Goal: Entertainment & Leisure: Browse casually

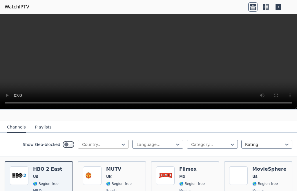
scroll to position [58, 0]
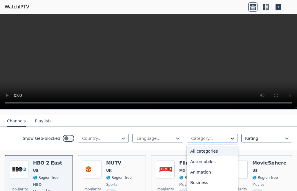
click at [230, 136] on icon at bounding box center [233, 138] width 6 height 6
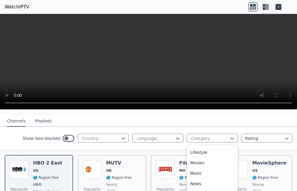
scroll to position [174, 0]
click at [205, 149] on div "Music" at bounding box center [212, 144] width 51 height 10
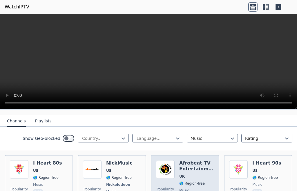
click at [180, 175] on div "Afrobeat TV Entertainment UK 🌎 Region-free music eng" at bounding box center [197, 181] width 35 height 43
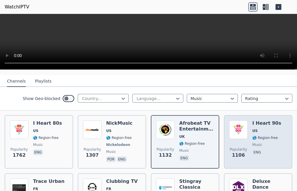
scroll to position [87, 0]
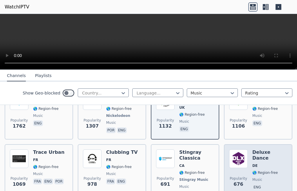
click at [253, 165] on div "Deluxe Dance DE 🌎 Region-free music eng" at bounding box center [270, 177] width 35 height 56
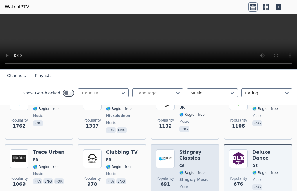
click at [180, 170] on span "🌎 Region-free" at bounding box center [193, 172] width 26 height 5
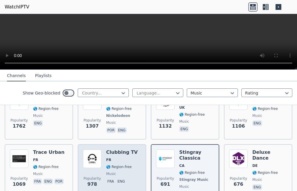
click at [111, 165] on div "Clubbing TV FR 🌎 Region-free music fra eng" at bounding box center [122, 177] width 32 height 56
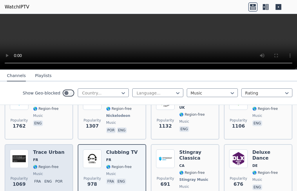
click at [41, 171] on span "music" at bounding box center [38, 173] width 10 height 5
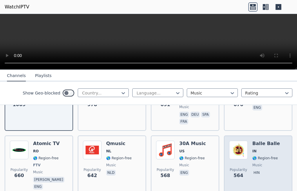
scroll to position [168, 0]
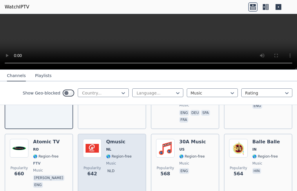
click at [101, 159] on div "Popularity 642 Qmusic NL 🌎 Region-free music nld" at bounding box center [112, 164] width 58 height 50
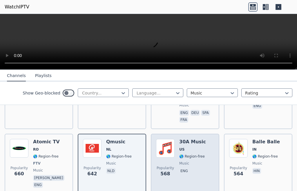
scroll to position [198, 0]
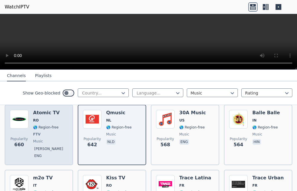
click at [37, 132] on div "Atomic TV RO 🌎 Region-free FTV music [PERSON_NAME]" at bounding box center [50, 135] width 35 height 50
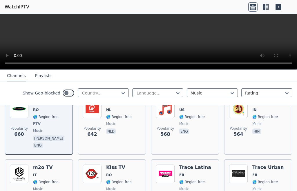
scroll to position [227, 0]
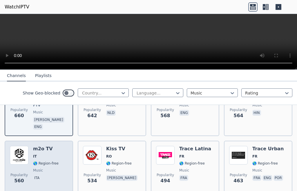
click at [37, 155] on div "m2o TV IT 🌎 Region-free music ita" at bounding box center [46, 167] width 26 height 42
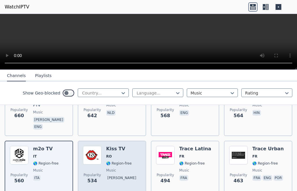
click at [105, 157] on div "Popularity 534 Kiss TV RO 🌎 Region-free music [PERSON_NAME]" at bounding box center [112, 167] width 58 height 42
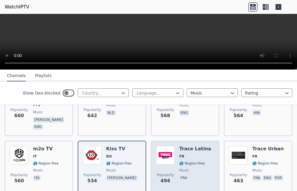
click at [180, 168] on span "music" at bounding box center [185, 170] width 10 height 5
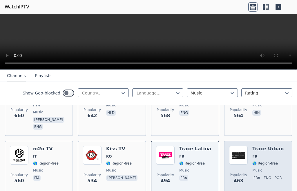
click at [253, 155] on div "Trace Urban FR 🌎 Region-free music fra eng por" at bounding box center [269, 167] width 32 height 42
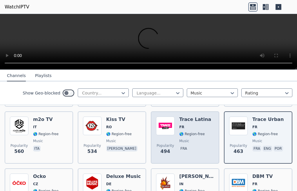
scroll to position [285, 0]
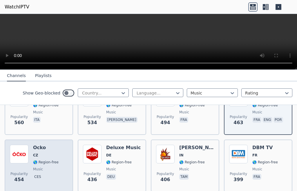
click at [30, 158] on div "Popularity 454 Ocko CZ 🌎 Region-free music ces" at bounding box center [39, 166] width 58 height 42
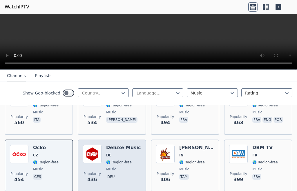
click at [107, 167] on span "music" at bounding box center [111, 169] width 10 height 5
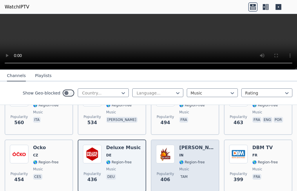
click at [180, 161] on div "[PERSON_NAME] IN 🌎 Region-free music tam" at bounding box center [197, 166] width 35 height 42
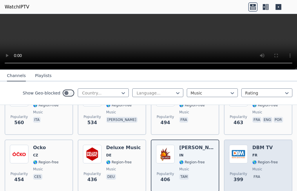
click at [253, 167] on span "music" at bounding box center [258, 169] width 10 height 5
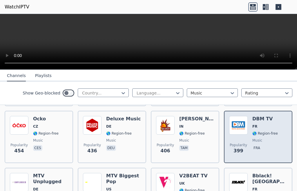
scroll to position [343, 0]
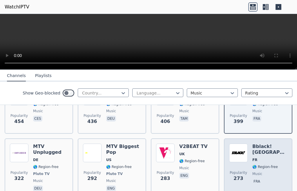
click at [253, 159] on div "Bblack! [GEOGRAPHIC_DATA] FR 🌎 Region-free music fra" at bounding box center [270, 167] width 35 height 49
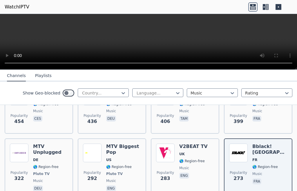
scroll to position [354, 0]
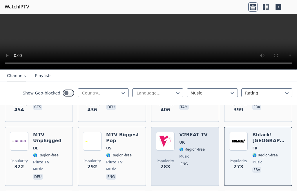
click at [176, 147] on div "Popularity 283 V2BEAT TV UK 🌎 Region-free music eng" at bounding box center [185, 156] width 58 height 49
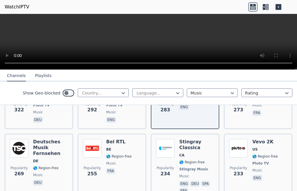
scroll to position [412, 0]
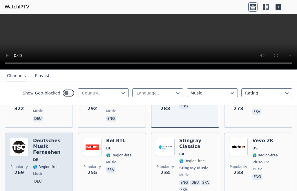
click at [39, 164] on span "🌎 Region-free" at bounding box center [46, 166] width 26 height 5
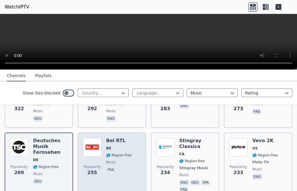
click at [102, 155] on div "Popularity 255 Bel RTL BE 🌎 Region-free music fra" at bounding box center [112, 166] width 58 height 56
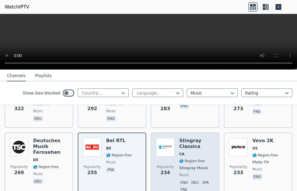
click at [180, 153] on div "Stingray Classica CA 🌎 Region-free Stingray Music music eng deu spa fra" at bounding box center [197, 166] width 35 height 56
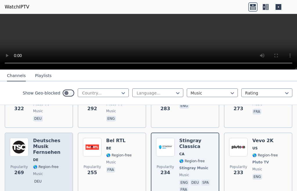
click at [38, 152] on div "Deutsches Musik Fernsehen DE 🌎 Region-free music deu" at bounding box center [50, 166] width 35 height 56
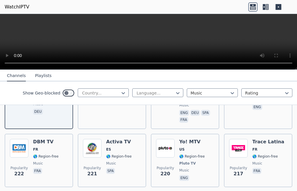
scroll to position [494, 0]
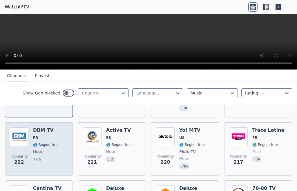
click at [32, 139] on div "Popularity 222 DBM TV FR 🌎 Region-free music fra" at bounding box center [39, 148] width 58 height 43
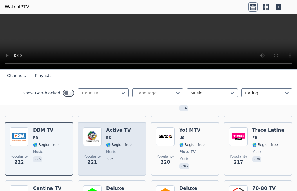
click at [113, 149] on span "music" at bounding box center [111, 151] width 10 height 5
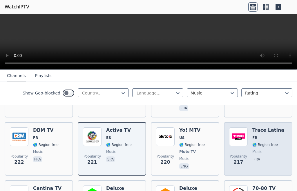
click at [246, 143] on div "Popularity 217 Trace Latina FR 🌎 Region-free music fra" at bounding box center [258, 148] width 58 height 43
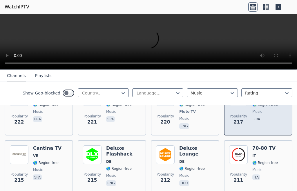
scroll to position [552, 0]
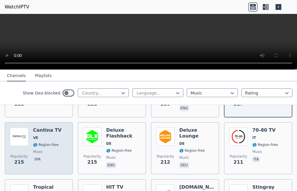
click at [36, 137] on div "Cantina TV VE 🌎 Region-free music spa" at bounding box center [47, 148] width 28 height 42
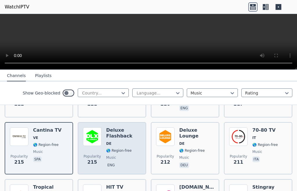
click at [109, 148] on span "🌎 Region-free" at bounding box center [119, 150] width 26 height 5
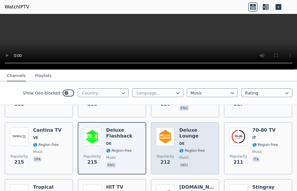
click at [180, 137] on div "Deluxe Lounge DE 🌎 Region-free music deu" at bounding box center [197, 148] width 35 height 42
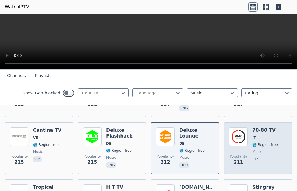
click at [247, 137] on div "Popularity 211 70-80 TV IT 🌎 Region-free music ita" at bounding box center [258, 148] width 58 height 42
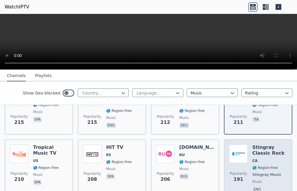
scroll to position [610, 0]
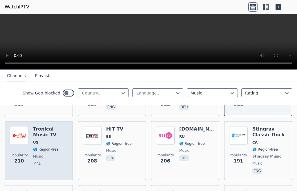
click at [43, 141] on div "Tropical Music TV US 🌎 Region-free music spa" at bounding box center [50, 150] width 35 height 49
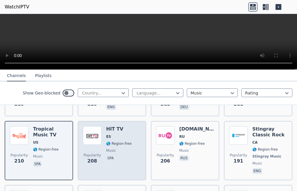
click at [107, 155] on p "spa" at bounding box center [110, 158] width 9 height 6
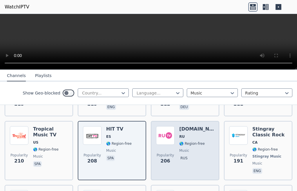
click at [180, 155] on p "rus" at bounding box center [185, 158] width 10 height 6
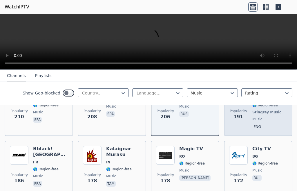
scroll to position [668, 0]
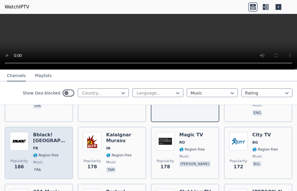
click at [43, 153] on span "🌎 Region-free" at bounding box center [46, 155] width 26 height 5
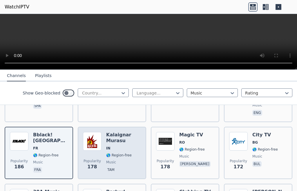
click at [101, 143] on div "Popularity 178 Kalaignar Murasu IN 🌎 Region-free music tam" at bounding box center [112, 153] width 58 height 42
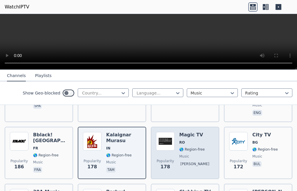
click at [180, 154] on span "music" at bounding box center [185, 156] width 10 height 5
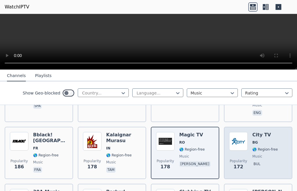
click at [253, 148] on div "City TV BG 🌎 Region-free music bul" at bounding box center [266, 153] width 26 height 42
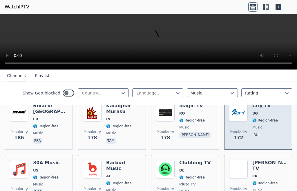
scroll to position [726, 0]
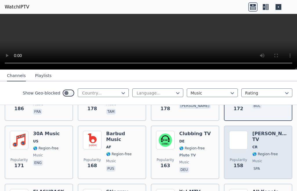
click at [253, 159] on span "music" at bounding box center [258, 161] width 10 height 5
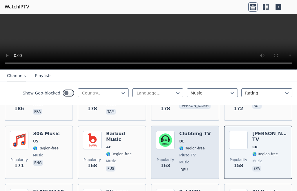
click at [180, 146] on span "🌎 Region-free" at bounding box center [193, 148] width 26 height 5
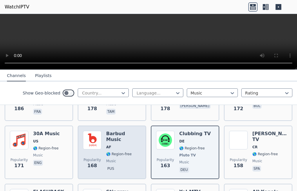
click at [110, 159] on span "music" at bounding box center [111, 161] width 10 height 5
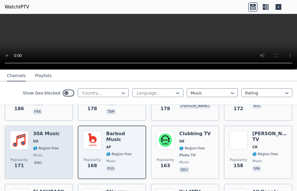
click at [33, 147] on div "30A Music US 🌎 Region-free music eng" at bounding box center [46, 152] width 27 height 43
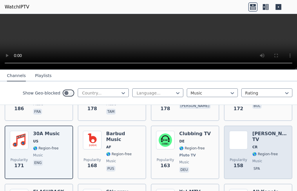
click at [249, 140] on div "Popularity 158 [PERSON_NAME] TV CR 🌎 Region-free music spa" at bounding box center [258, 152] width 58 height 43
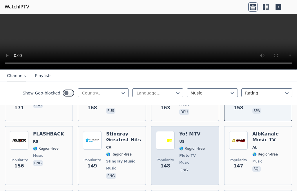
scroll to position [784, 0]
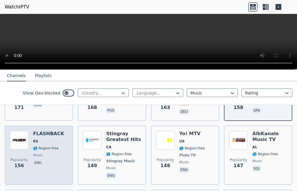
click at [37, 153] on span "music" at bounding box center [38, 155] width 10 height 5
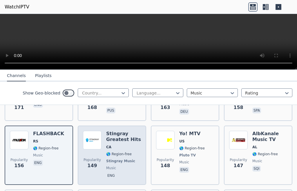
click at [111, 153] on div "Stingray Greatest Hits CA 🌎 Region-free Stingray Music music eng" at bounding box center [123, 155] width 35 height 49
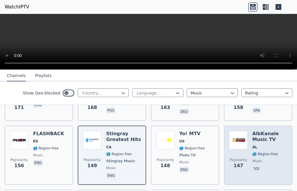
click at [247, 141] on div "Popularity 147 AlbKanale Music TV AL 🌎 Region-free music sqi" at bounding box center [258, 155] width 58 height 49
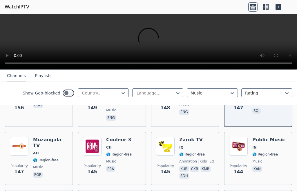
scroll to position [842, 0]
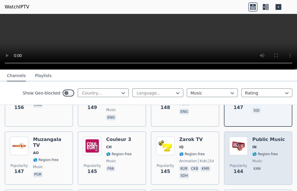
click at [247, 149] on div "Popularity 144 Public Music IN 🌎 Region-free music kan" at bounding box center [258, 158] width 58 height 43
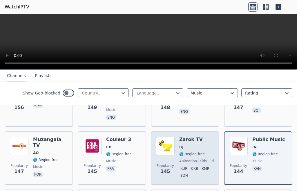
click at [173, 152] on div "Popularity 145 Zarok TV IQ 🌎 Region-free animation kids education family music …" at bounding box center [185, 158] width 58 height 43
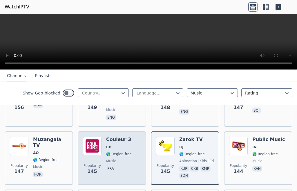
click at [104, 144] on div "Popularity 145 Couleur 3 CH 🌎 Region-free music fra" at bounding box center [112, 158] width 58 height 43
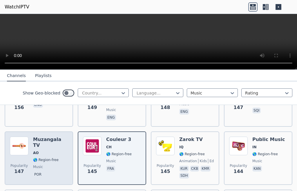
click at [35, 145] on div "Muzangala TV AO 🌎 Region-free music por" at bounding box center [50, 158] width 35 height 43
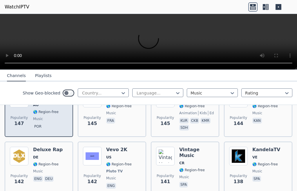
scroll to position [900, 0]
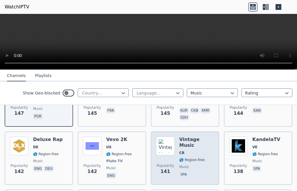
click at [180, 157] on span "🌎 Region-free" at bounding box center [193, 159] width 26 height 5
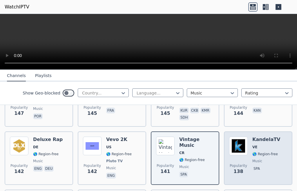
click at [248, 143] on div "Popularity 138 KandelaTV VE 🌎 Region-free music spa" at bounding box center [258, 158] width 58 height 43
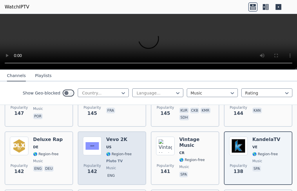
scroll to position [929, 0]
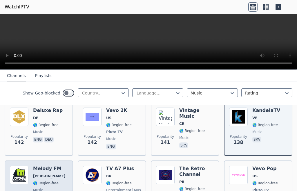
click at [40, 181] on span "🌎 Region-free" at bounding box center [46, 183] width 26 height 5
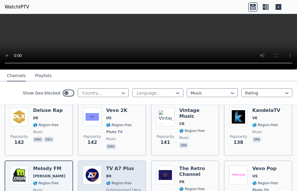
scroll to position [959, 0]
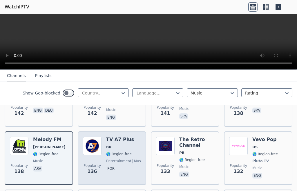
click at [112, 152] on span "🌎 Region-free" at bounding box center [119, 154] width 26 height 5
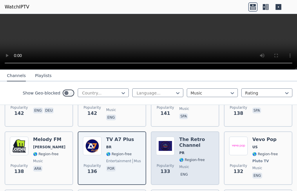
click at [183, 151] on div "The Retro Channel PR 🌎 Region-free music eng" at bounding box center [197, 158] width 35 height 43
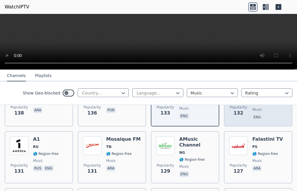
scroll to position [1017, 0]
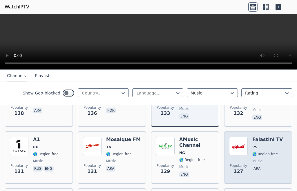
click at [247, 150] on div "Popularity 127 Falastini TV PS 🌎 Region-free music ara" at bounding box center [258, 158] width 58 height 42
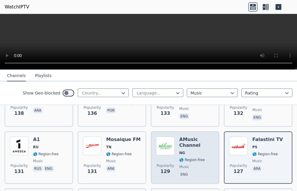
click at [180, 157] on span "🌎 Region-free" at bounding box center [193, 159] width 26 height 5
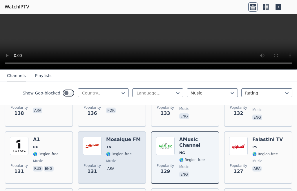
click at [111, 153] on div "Mosaique FM [GEOGRAPHIC_DATA] 🌎 Region-free music ara" at bounding box center [123, 158] width 35 height 42
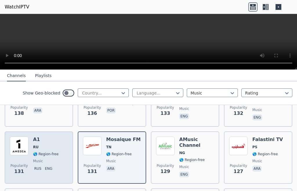
click at [37, 159] on span "music" at bounding box center [38, 161] width 10 height 5
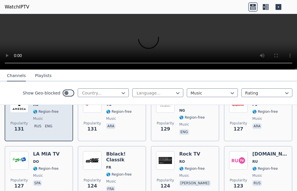
scroll to position [1075, 0]
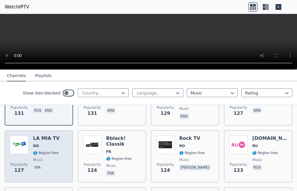
click at [41, 157] on span "music" at bounding box center [38, 159] width 10 height 5
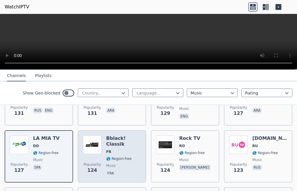
click at [110, 163] on span "music" at bounding box center [111, 165] width 10 height 5
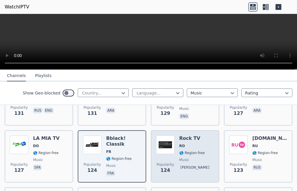
click at [171, 159] on span "Popularity 124" at bounding box center [165, 168] width 19 height 19
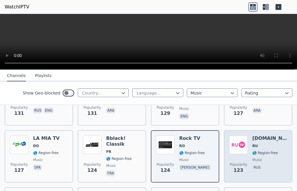
click at [246, 151] on div "Popularity 123 [DOMAIN_NAME] RU 🌎 Region-free music rus" at bounding box center [258, 156] width 58 height 42
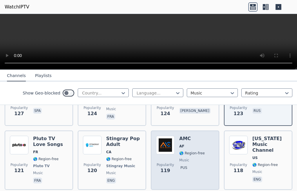
scroll to position [1133, 0]
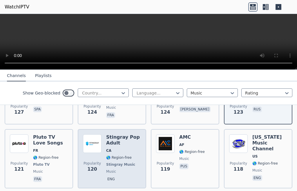
click at [110, 162] on span "Stingray Music" at bounding box center [120, 164] width 29 height 5
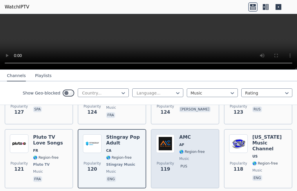
click at [176, 148] on div "Popularity 119 AMC AF 🌎 Region-free music pus" at bounding box center [185, 158] width 58 height 49
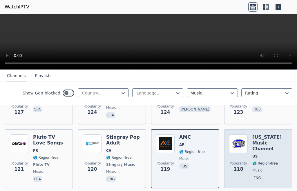
click at [253, 161] on span "🌎 Region-free" at bounding box center [266, 163] width 26 height 5
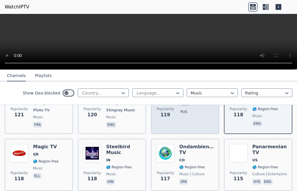
scroll to position [1191, 0]
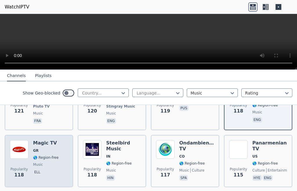
click at [40, 162] on span "music" at bounding box center [38, 164] width 10 height 5
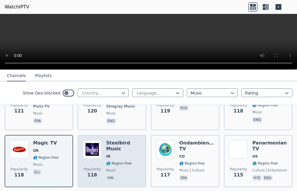
click at [108, 168] on span "music" at bounding box center [111, 170] width 10 height 5
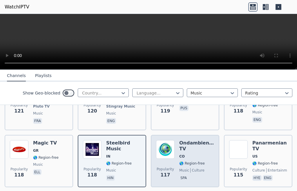
click at [180, 161] on span "🌎 Region-free" at bounding box center [193, 163] width 26 height 5
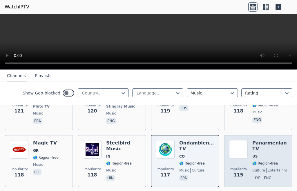
click at [247, 153] on div "Popularity 115 Panarmenian TV US 🌎 Region-free culture entertainment music hye …" at bounding box center [258, 161] width 58 height 42
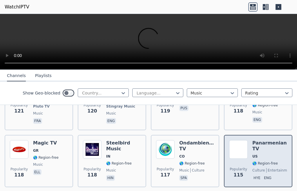
scroll to position [1249, 0]
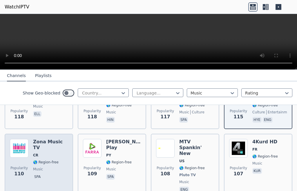
click at [37, 167] on span "music" at bounding box center [38, 169] width 10 height 5
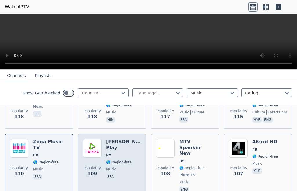
click at [106, 174] on p "spa" at bounding box center [110, 177] width 9 height 6
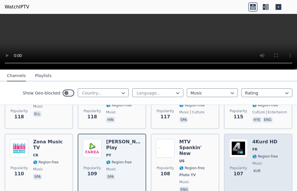
click at [245, 151] on div "Popularity 107 4Kurd HD FR 🌎 Region-free music kur" at bounding box center [258, 166] width 58 height 55
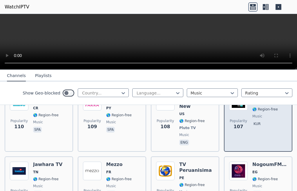
scroll to position [1307, 0]
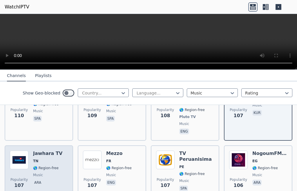
click at [40, 173] on span "music" at bounding box center [38, 175] width 10 height 5
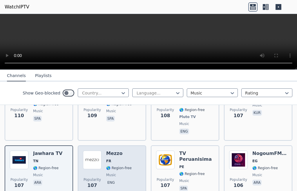
click at [113, 173] on span "music" at bounding box center [111, 175] width 10 height 5
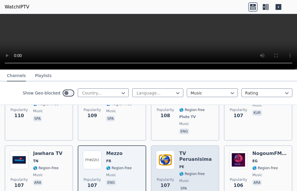
click at [180, 178] on span "music" at bounding box center [185, 180] width 10 height 5
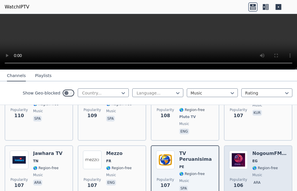
click at [247, 152] on div "Popularity 106 NogoumFMTV EG 🌎 Region-free music ara" at bounding box center [258, 171] width 58 height 42
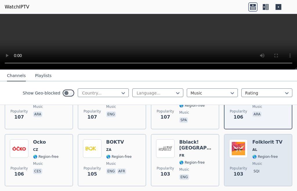
scroll to position [1365, 0]
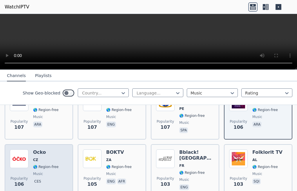
click at [38, 164] on span "🌎 Region-free" at bounding box center [46, 166] width 26 height 5
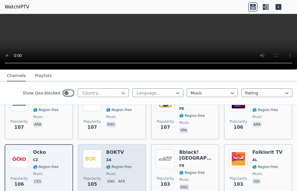
click at [109, 153] on div "BOKTV ZA 🌎 Region-free music eng afr" at bounding box center [119, 170] width 26 height 42
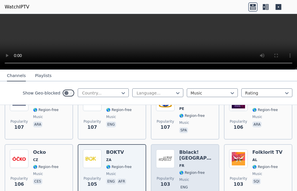
click at [186, 170] on span "🌎 Region-free" at bounding box center [193, 172] width 26 height 5
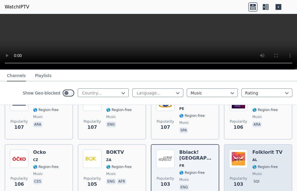
click at [255, 171] on span "music" at bounding box center [258, 173] width 10 height 5
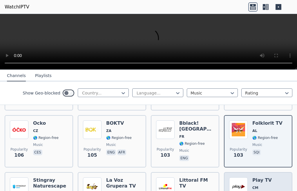
scroll to position [1423, 0]
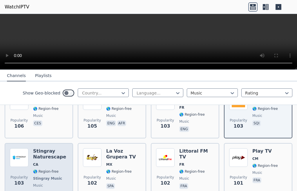
click at [44, 176] on span "Stingray Music" at bounding box center [47, 178] width 29 height 5
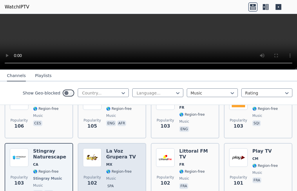
click at [107, 169] on span "🌎 Region-free" at bounding box center [119, 171] width 26 height 5
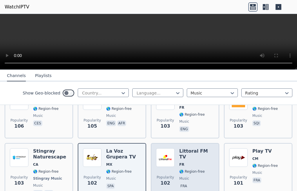
click at [180, 183] on p "fra" at bounding box center [184, 186] width 9 height 6
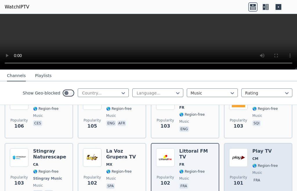
click at [253, 177] on p "fra" at bounding box center [257, 180] width 9 height 6
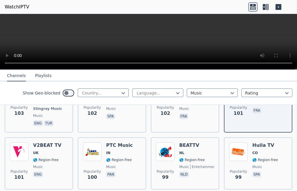
scroll to position [1505, 0]
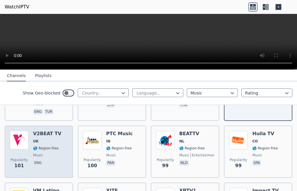
click at [35, 153] on span "music" at bounding box center [38, 155] width 10 height 5
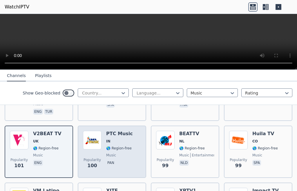
click at [109, 153] on span "music" at bounding box center [111, 155] width 10 height 5
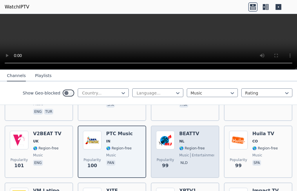
click at [182, 153] on span "music" at bounding box center [185, 155] width 10 height 5
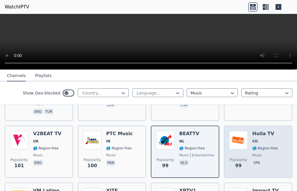
click at [253, 153] on span "music" at bounding box center [258, 155] width 10 height 5
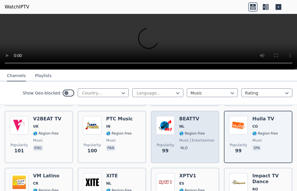
scroll to position [1563, 0]
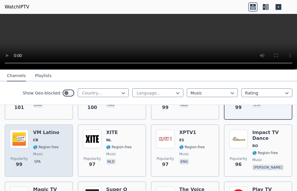
click at [36, 152] on span "music" at bounding box center [38, 154] width 10 height 5
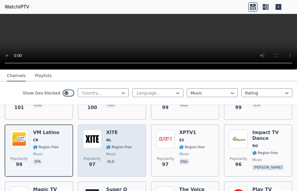
click at [109, 152] on span "music" at bounding box center [111, 154] width 10 height 5
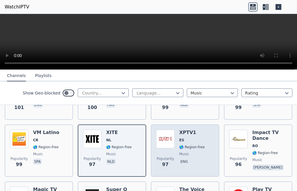
click at [180, 152] on span "music" at bounding box center [185, 154] width 10 height 5
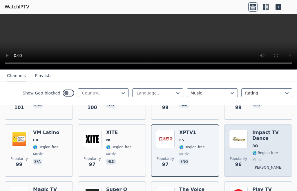
click at [253, 132] on div "Impact TV Dance RO 🌎 Region-free music [PERSON_NAME]" at bounding box center [270, 151] width 35 height 42
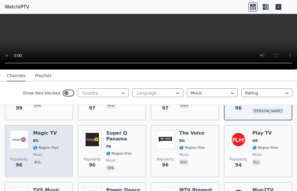
scroll to position [1621, 0]
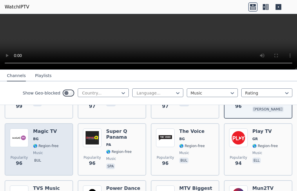
click at [41, 143] on span "🌎 Region-free" at bounding box center [46, 145] width 26 height 5
